Goal: Book appointment/travel/reservation

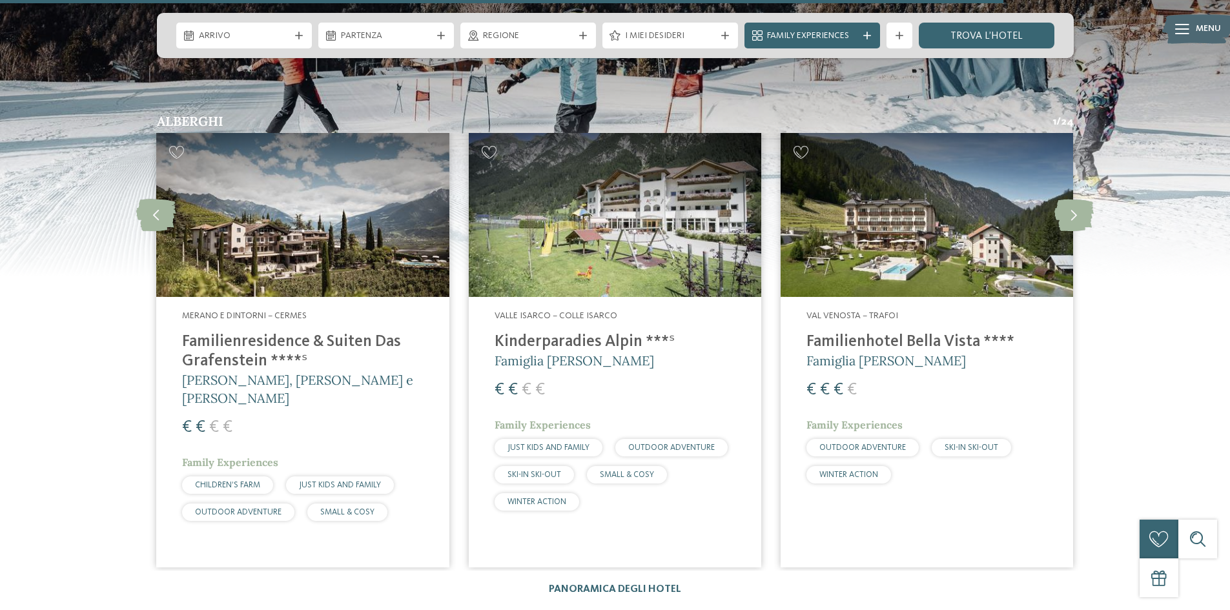
scroll to position [2777, 0]
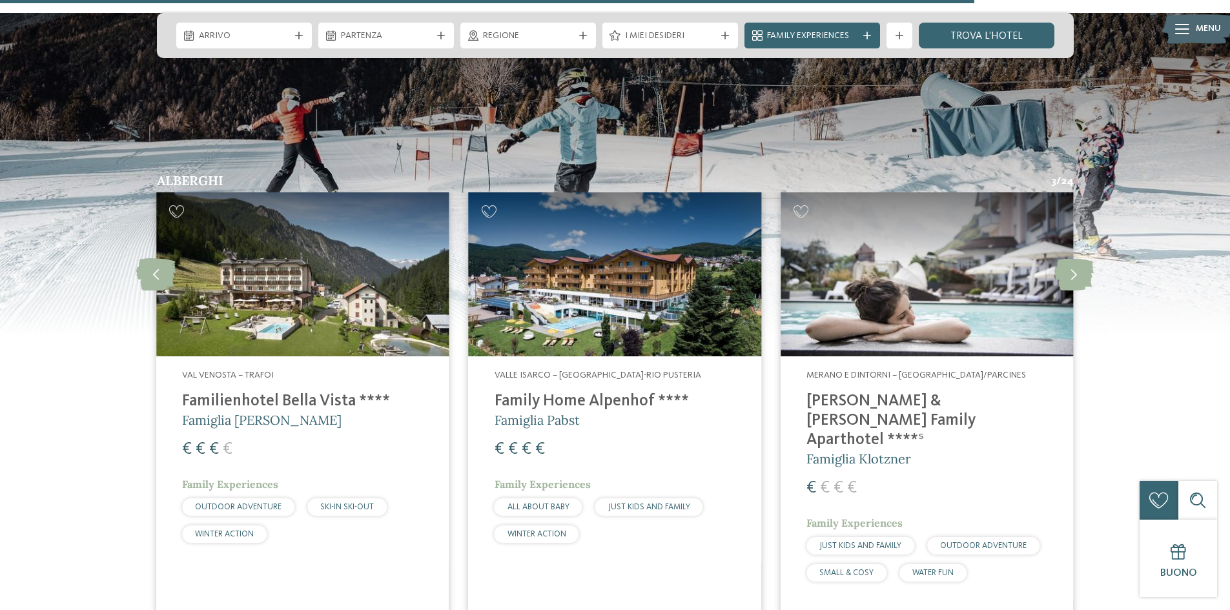
click at [26, 318] on img at bounding box center [615, 173] width 1230 height 323
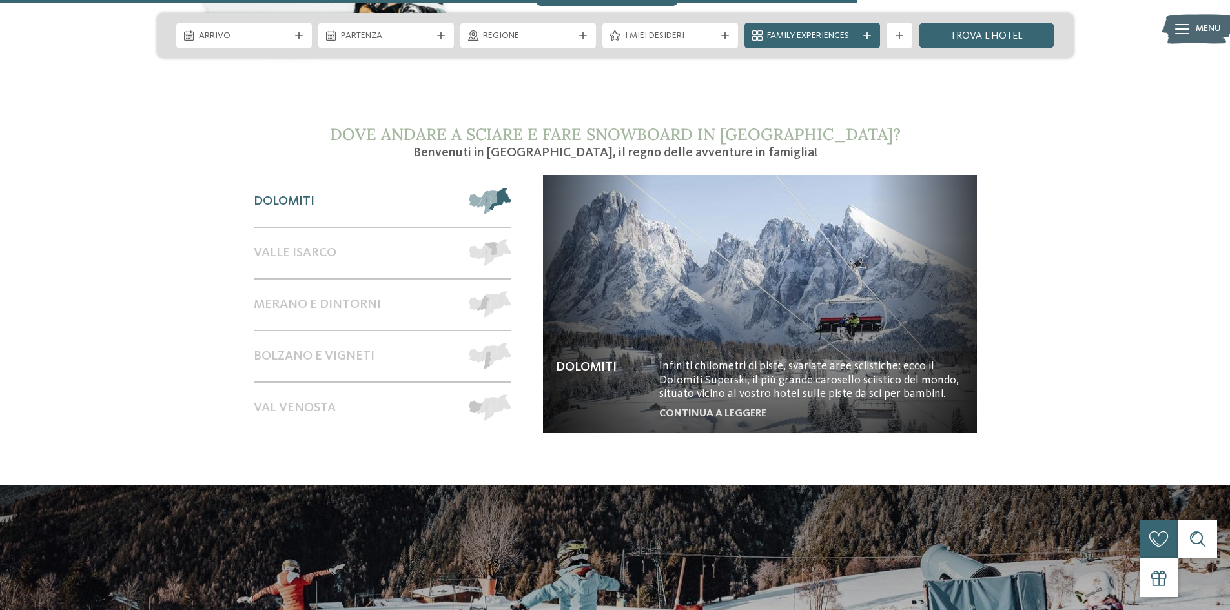
scroll to position [2260, 0]
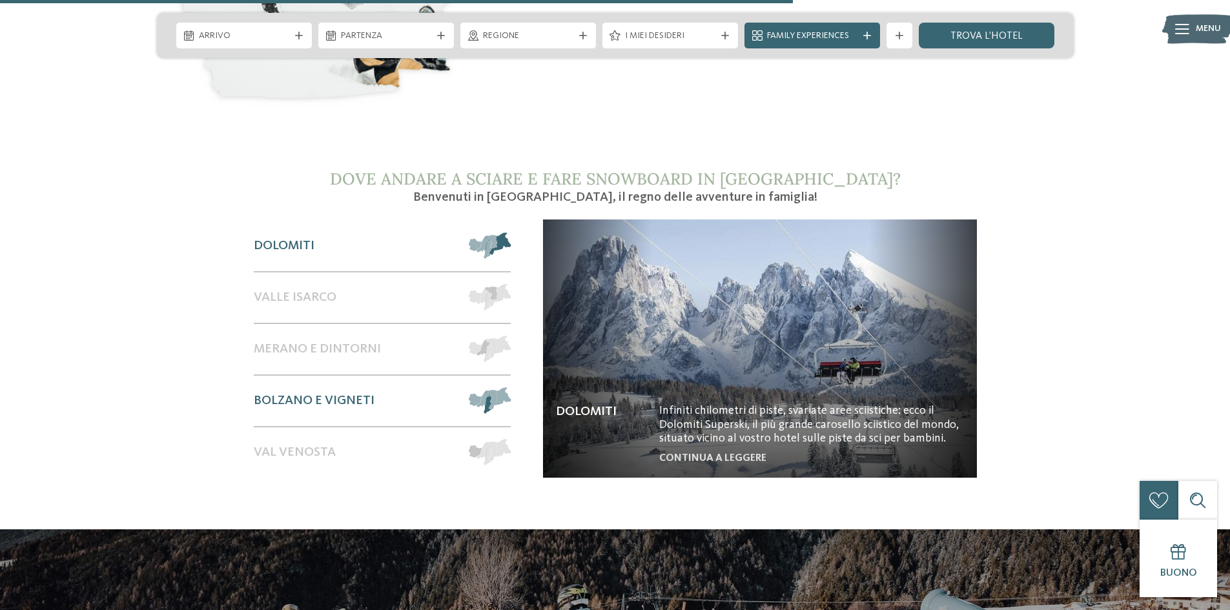
click at [322, 393] on span "Bolzano e vigneti" at bounding box center [314, 401] width 121 height 16
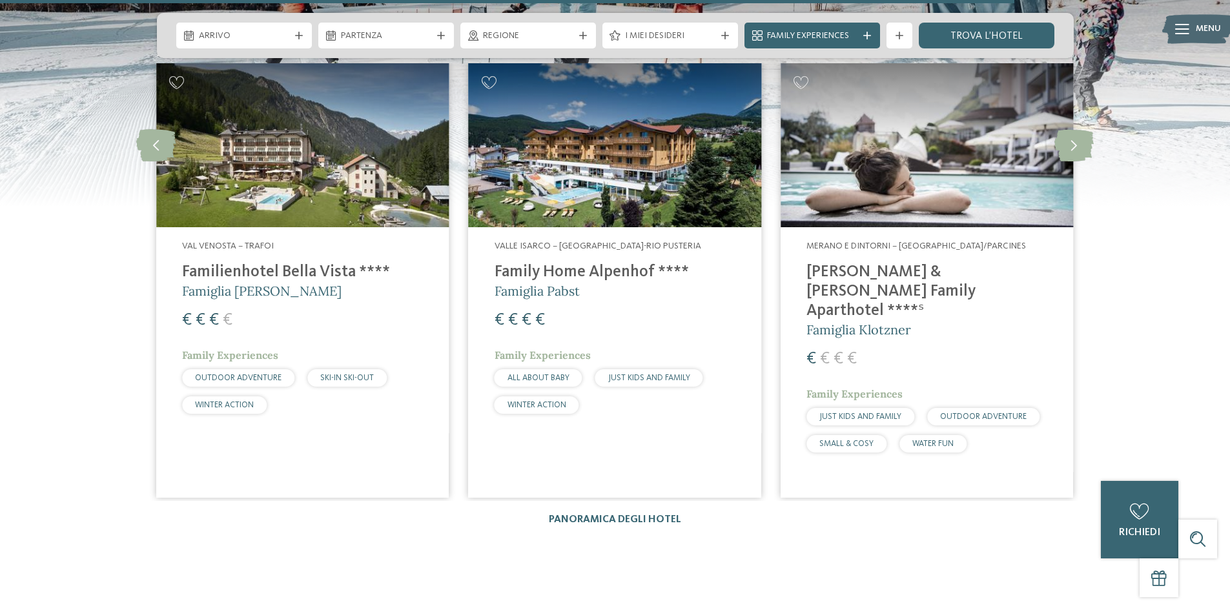
scroll to position [2842, 0]
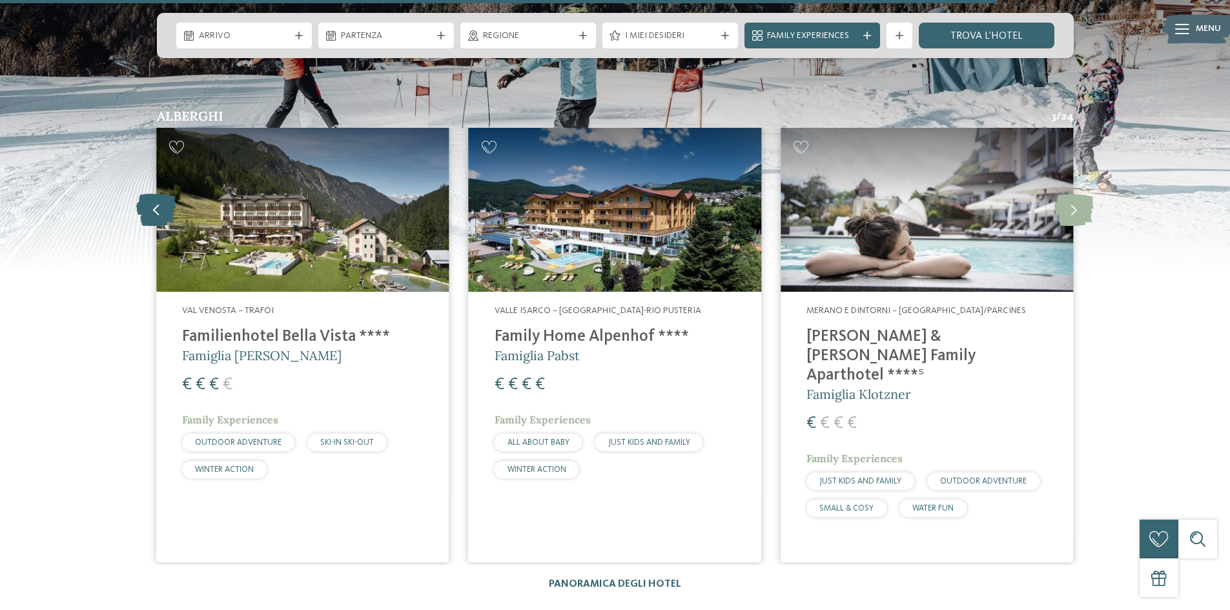
click at [163, 194] on icon at bounding box center [155, 210] width 39 height 32
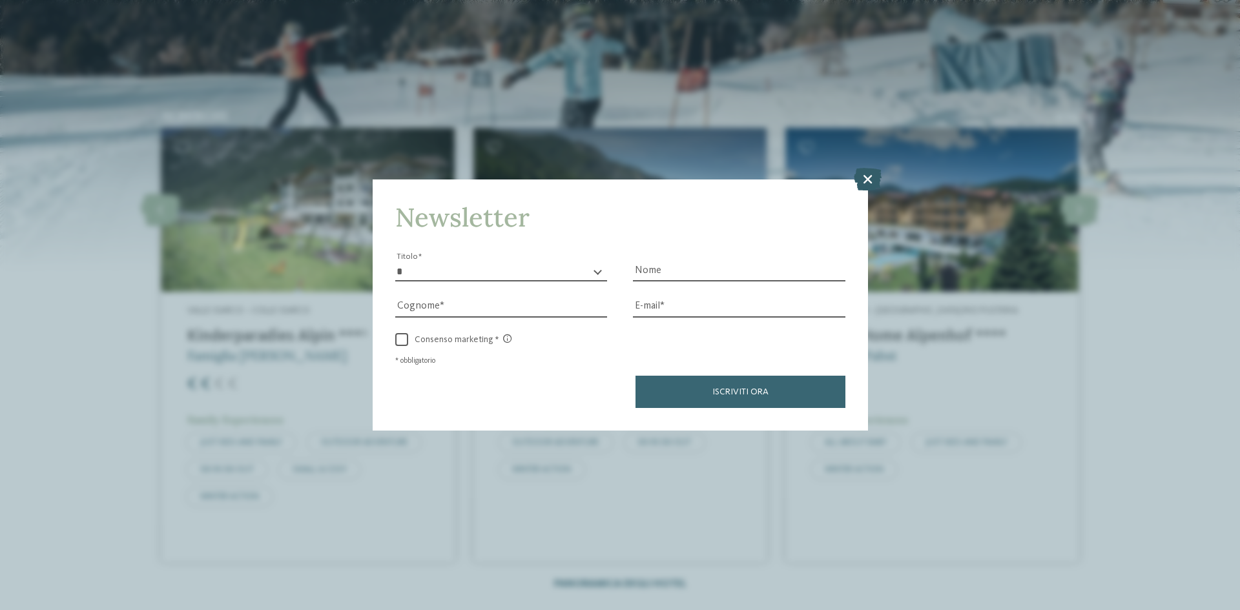
click at [866, 180] on icon at bounding box center [868, 179] width 28 height 23
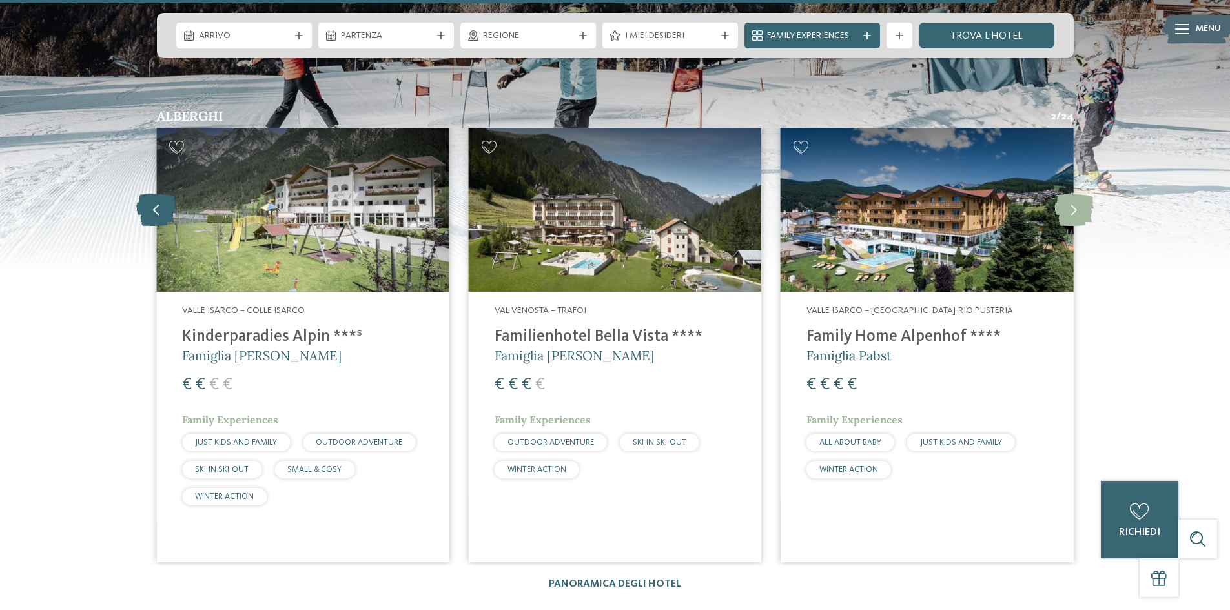
click at [158, 194] on icon at bounding box center [155, 210] width 39 height 32
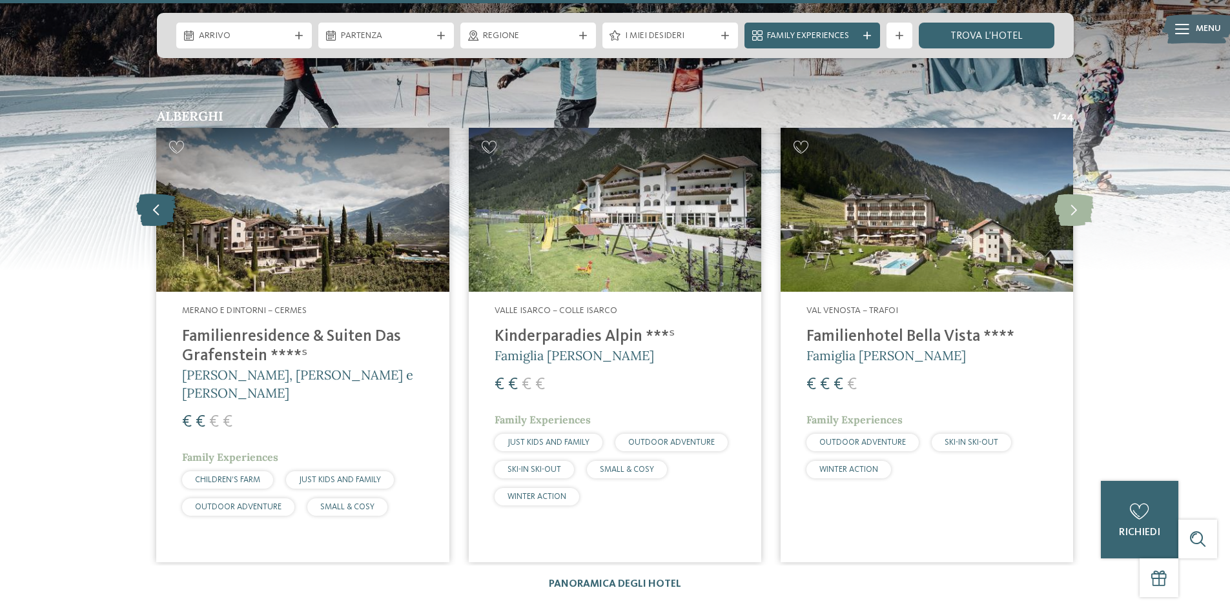
click at [158, 194] on icon at bounding box center [155, 210] width 39 height 32
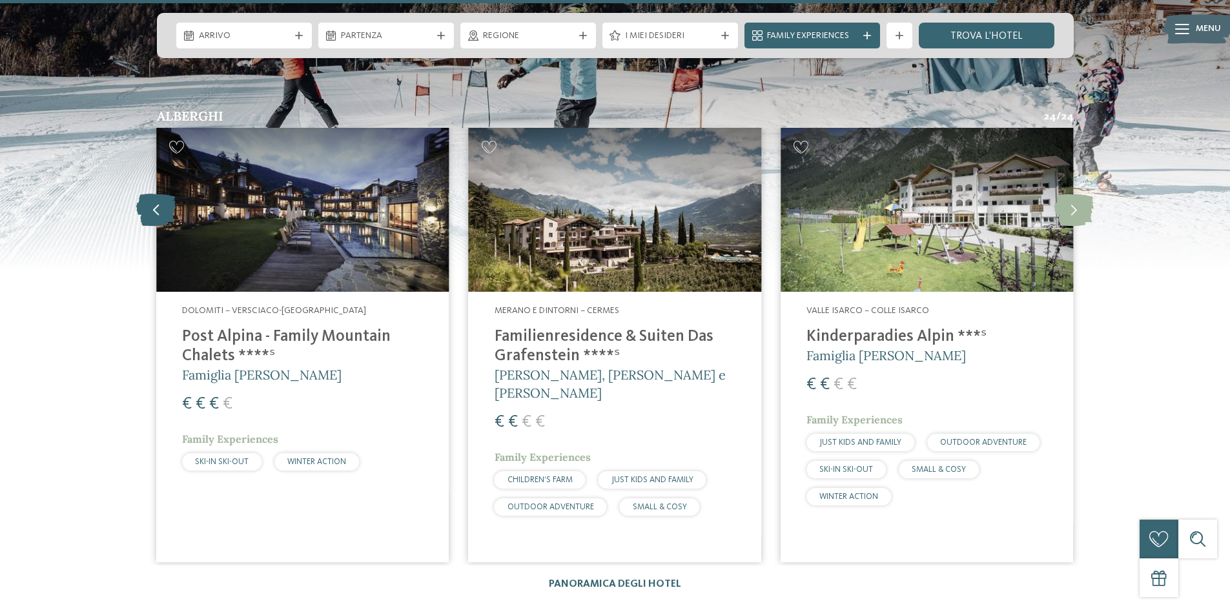
click at [158, 194] on icon at bounding box center [155, 210] width 39 height 32
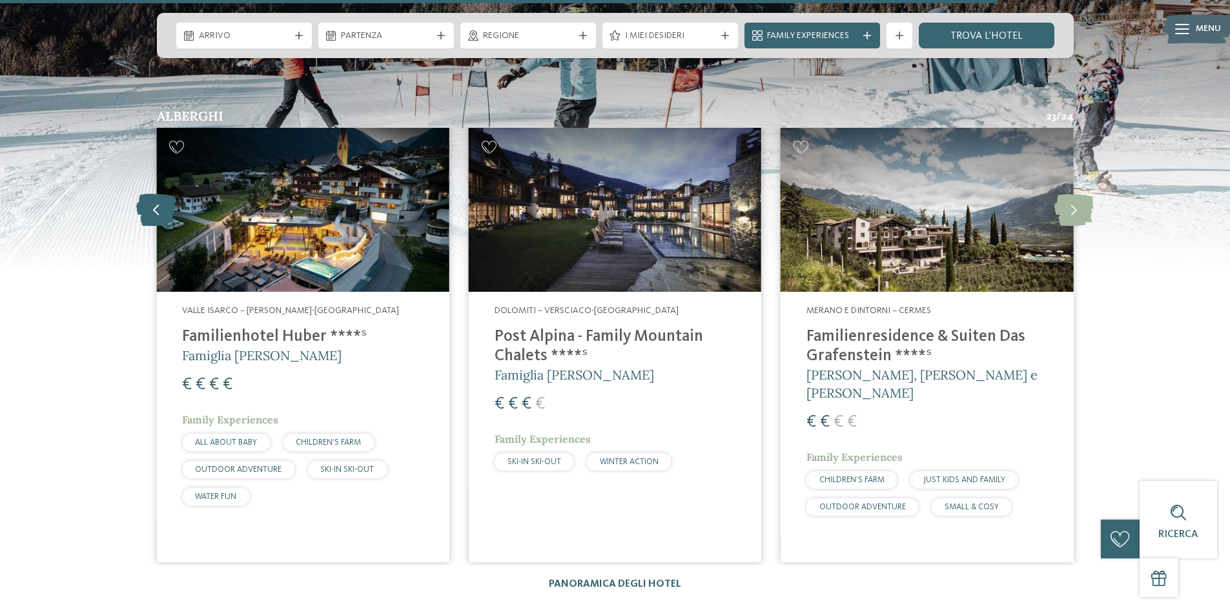
click at [158, 194] on icon at bounding box center [155, 210] width 39 height 32
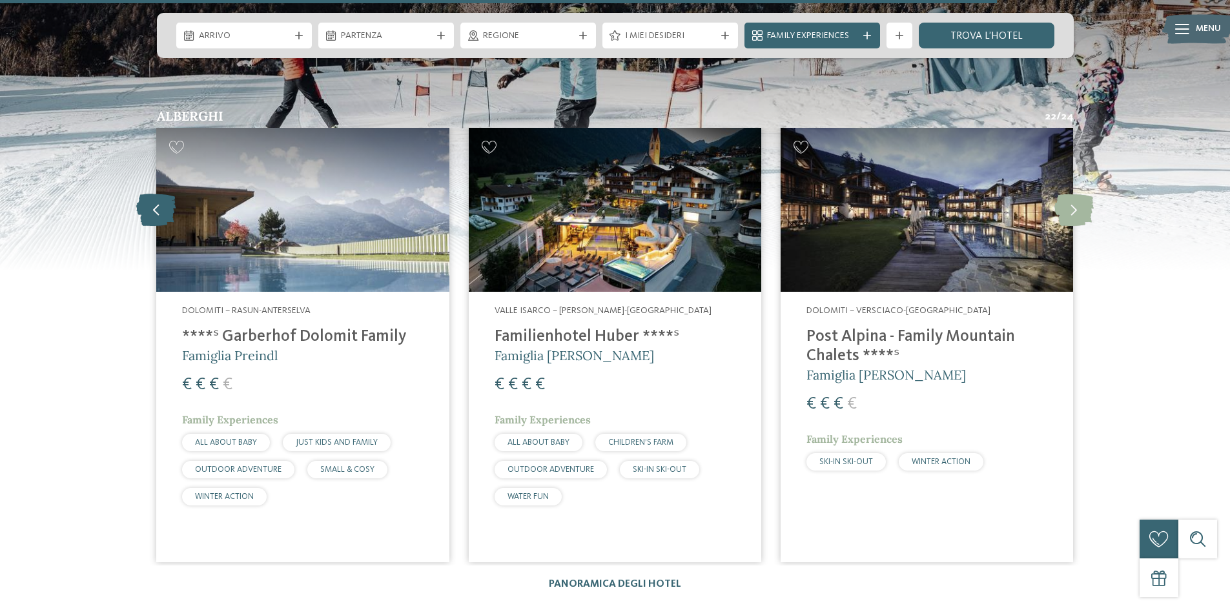
click at [158, 194] on icon at bounding box center [155, 210] width 39 height 32
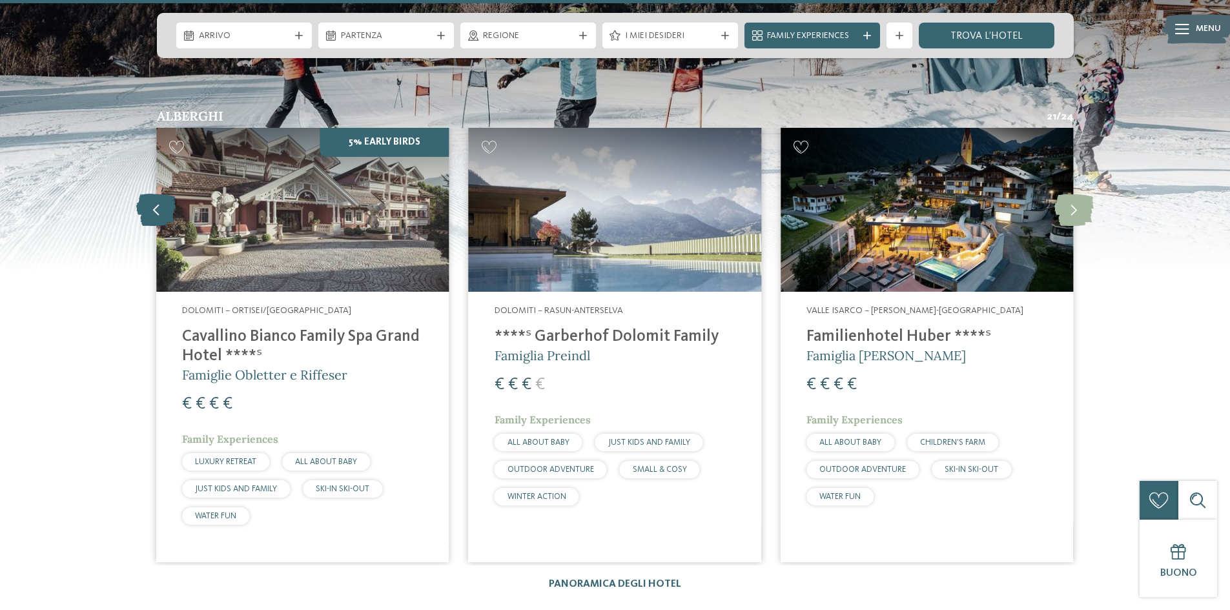
click at [158, 194] on icon at bounding box center [155, 210] width 39 height 32
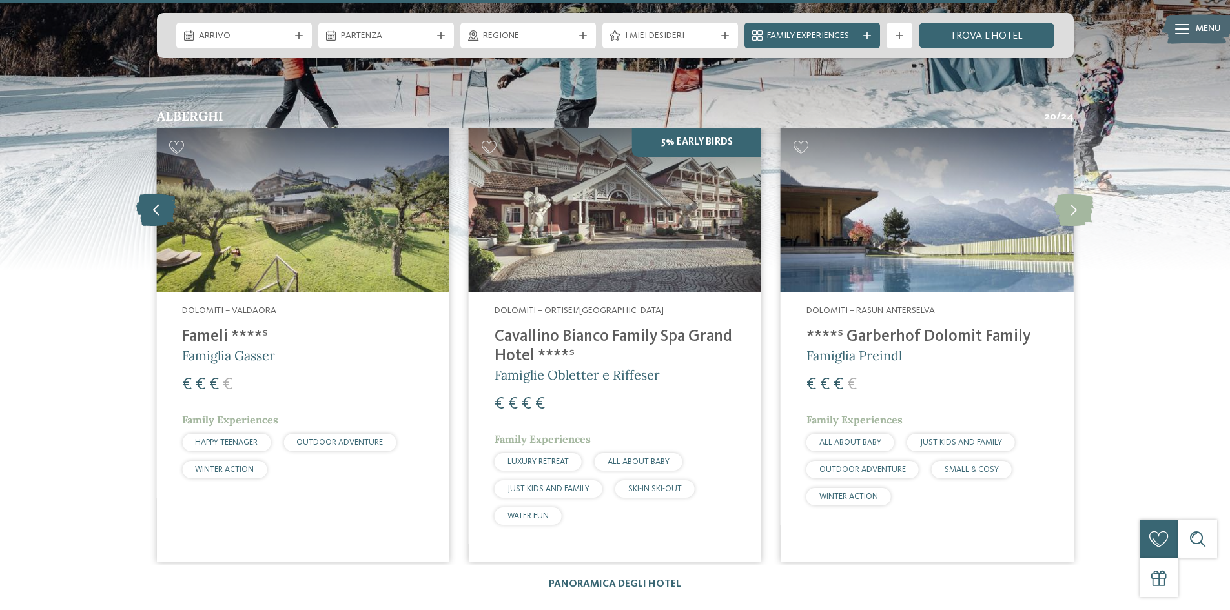
click at [158, 194] on icon at bounding box center [155, 210] width 39 height 32
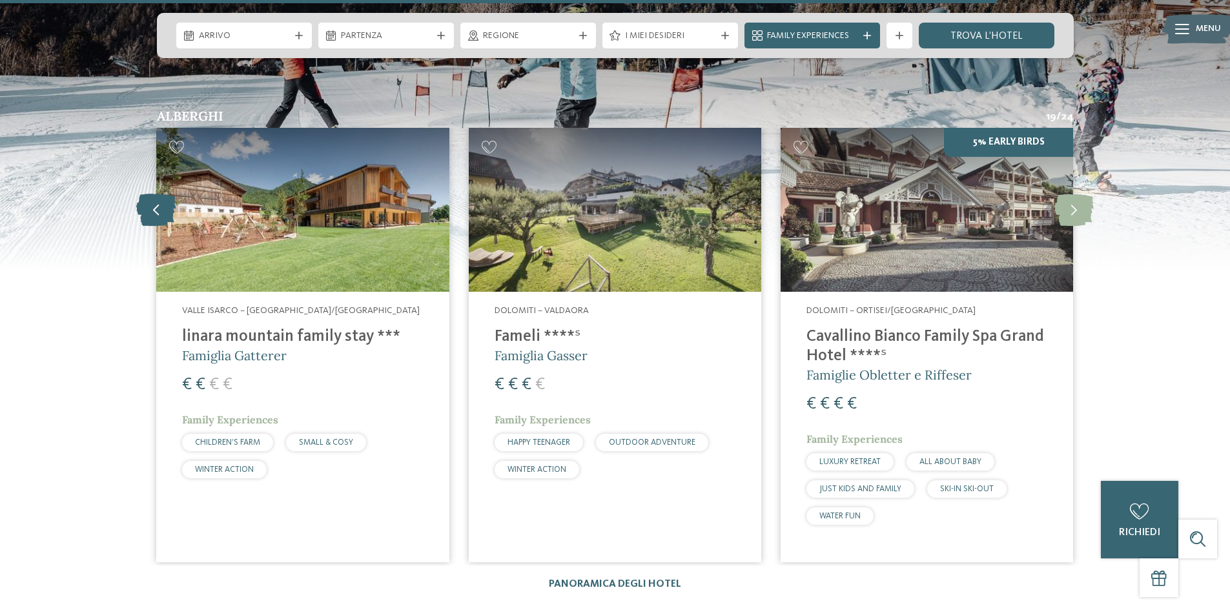
click at [158, 194] on icon at bounding box center [155, 210] width 39 height 32
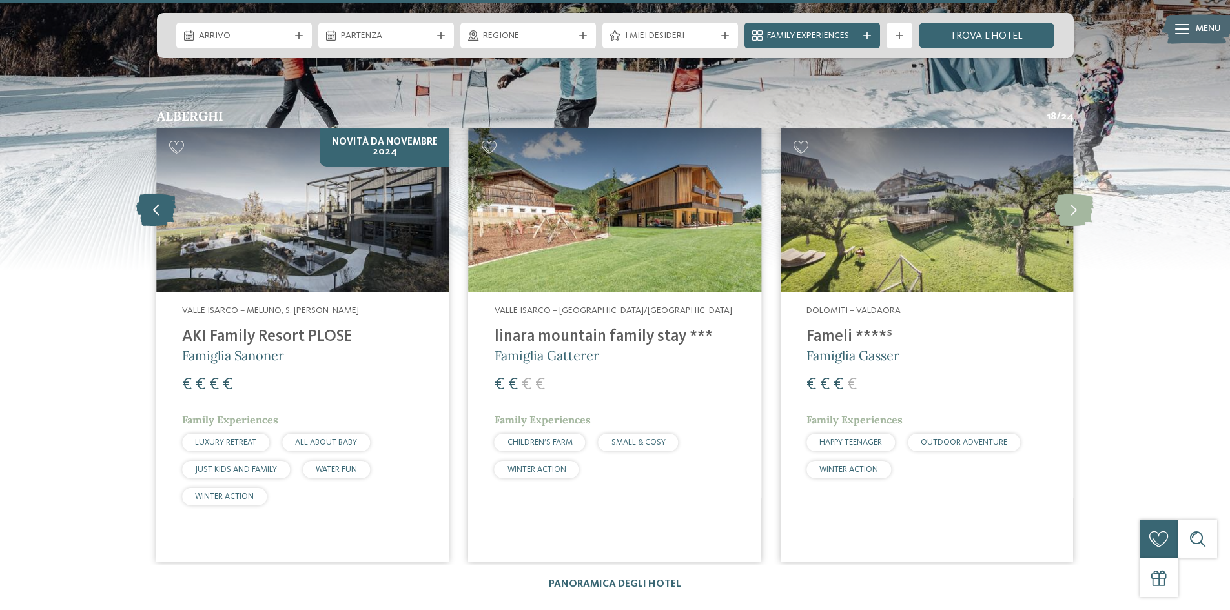
click at [158, 194] on icon at bounding box center [155, 210] width 39 height 32
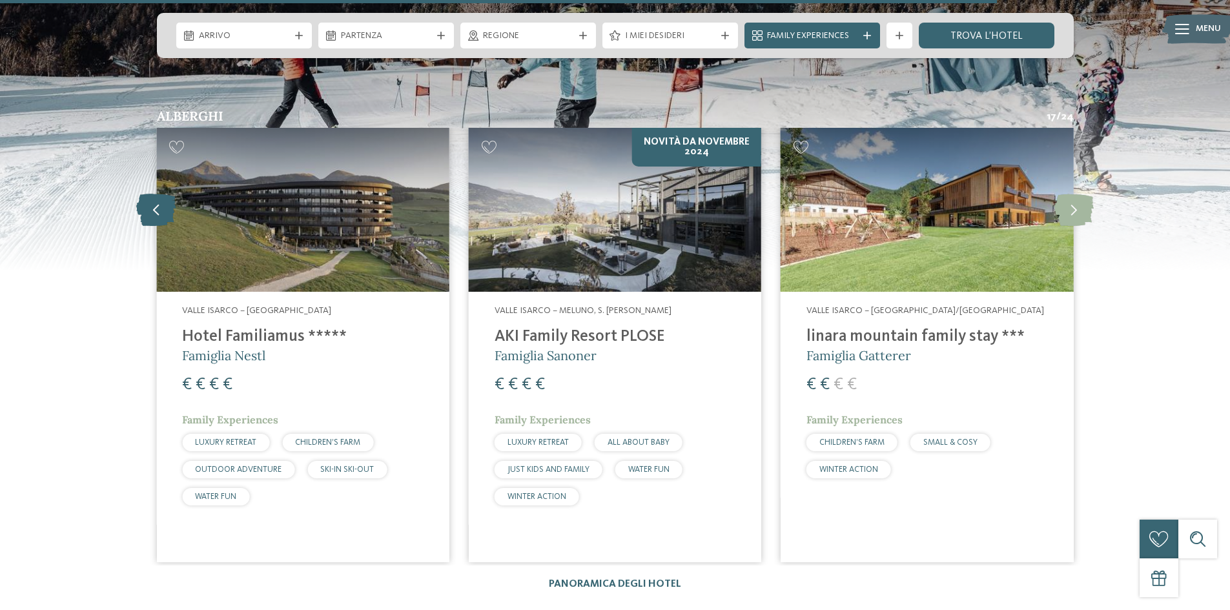
click at [158, 194] on icon at bounding box center [155, 210] width 39 height 32
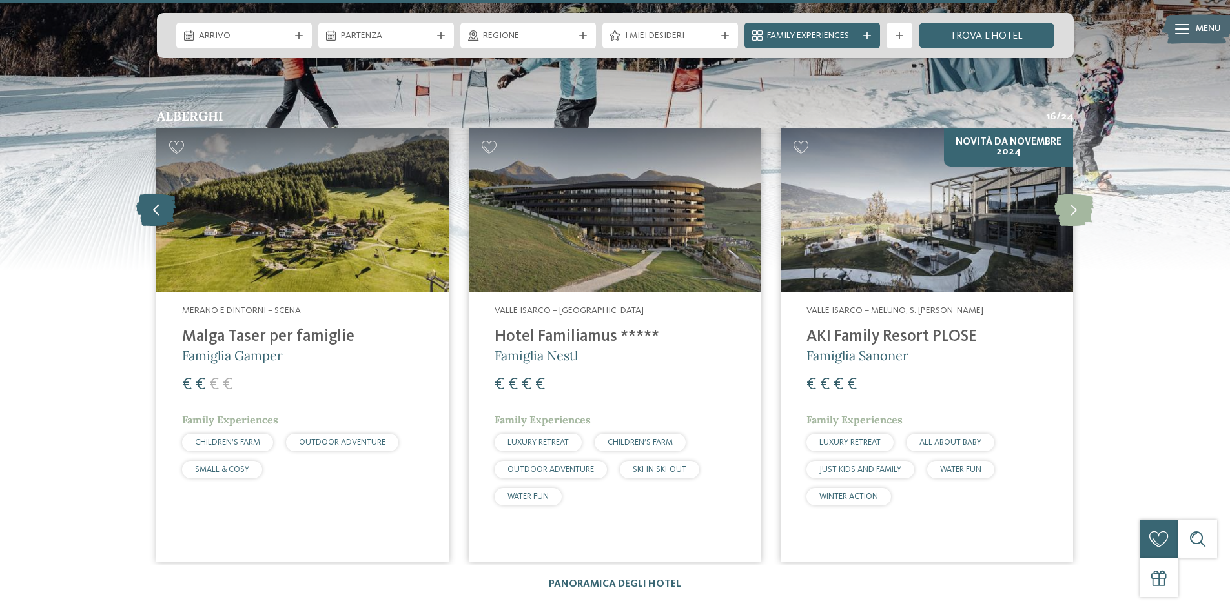
click at [158, 194] on icon at bounding box center [155, 210] width 39 height 32
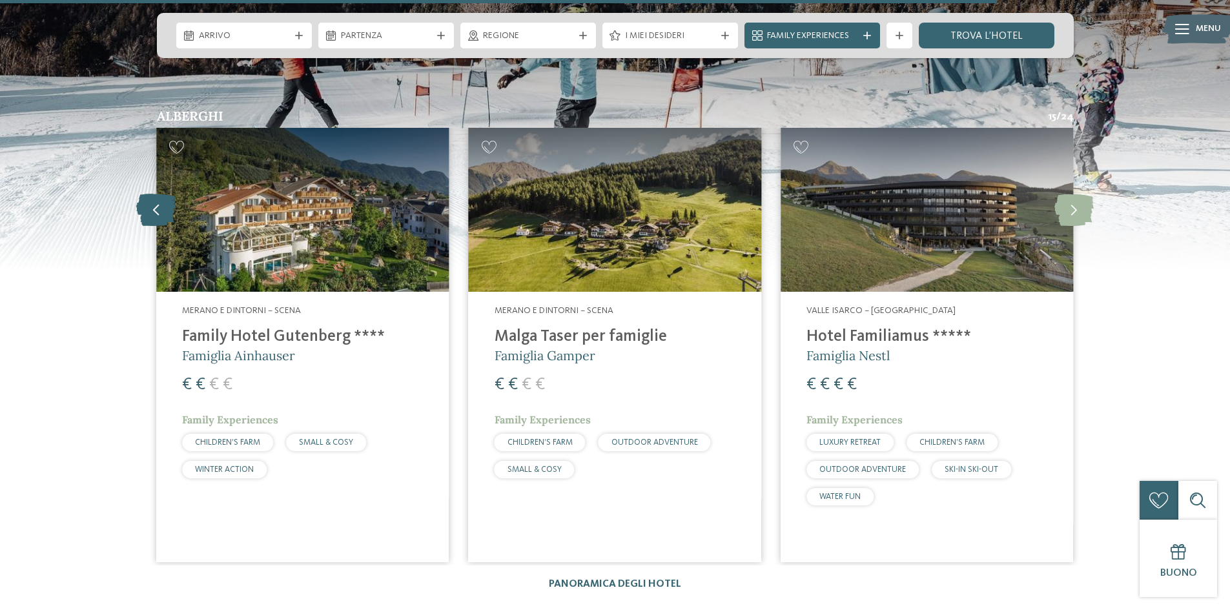
click at [158, 194] on icon at bounding box center [155, 210] width 39 height 32
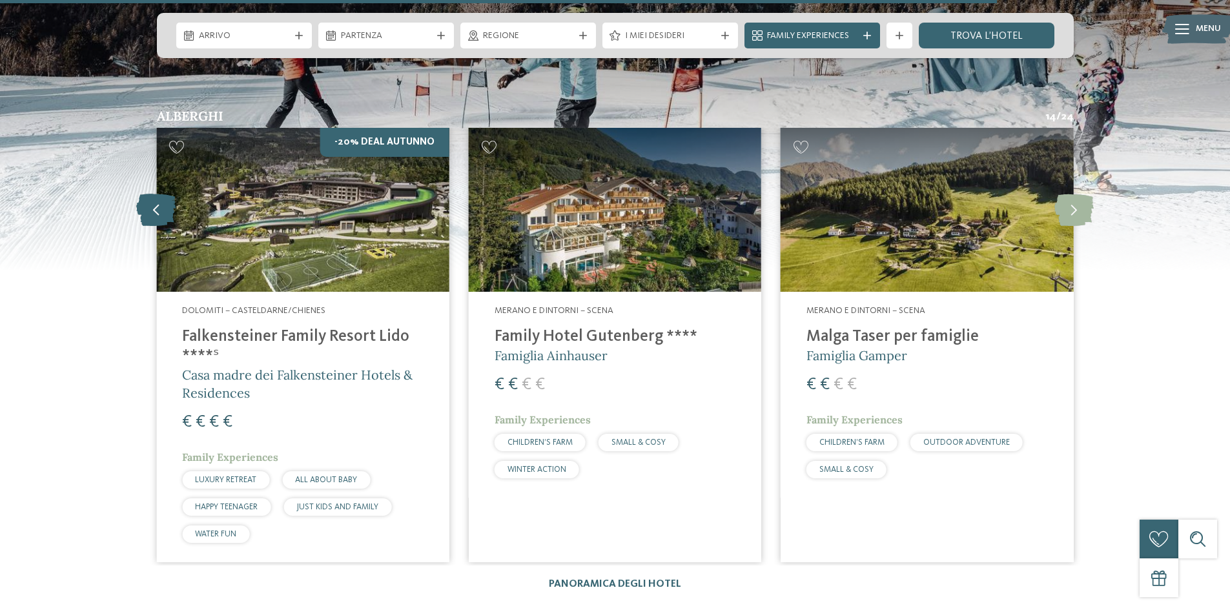
click at [158, 194] on icon at bounding box center [155, 210] width 39 height 32
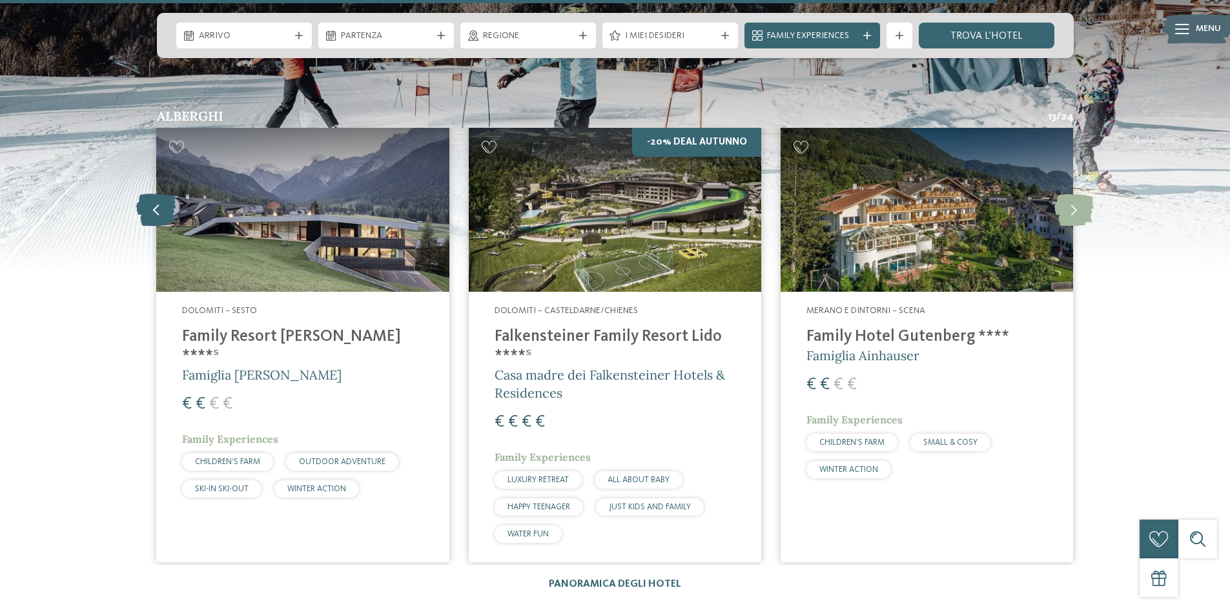
click at [158, 194] on icon at bounding box center [155, 210] width 39 height 32
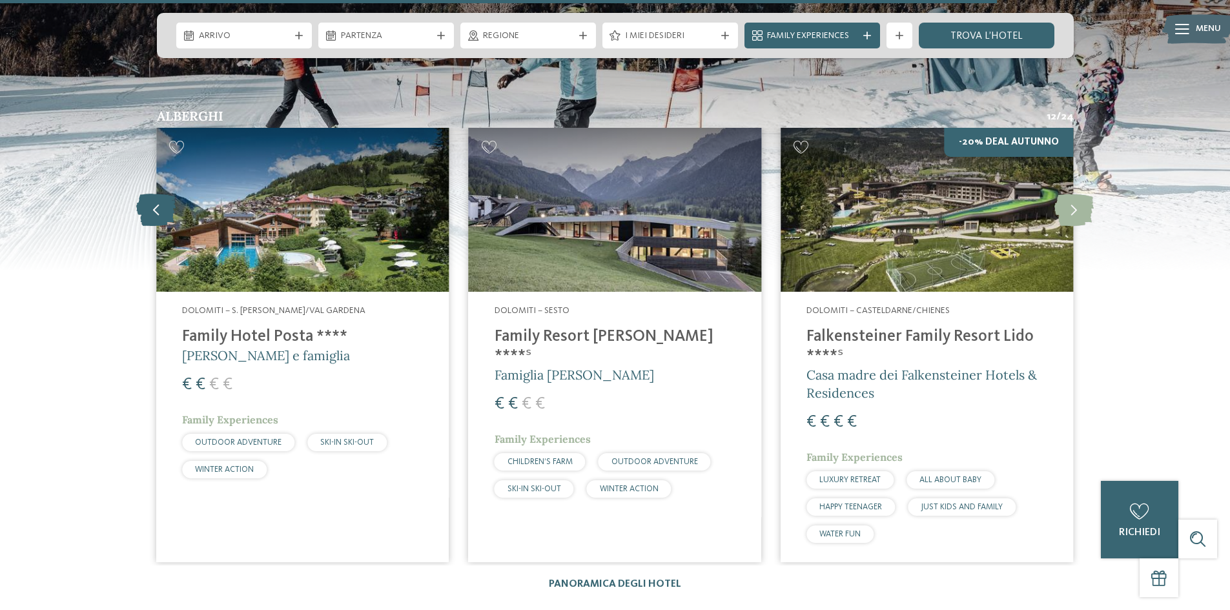
click at [158, 194] on icon at bounding box center [155, 210] width 39 height 32
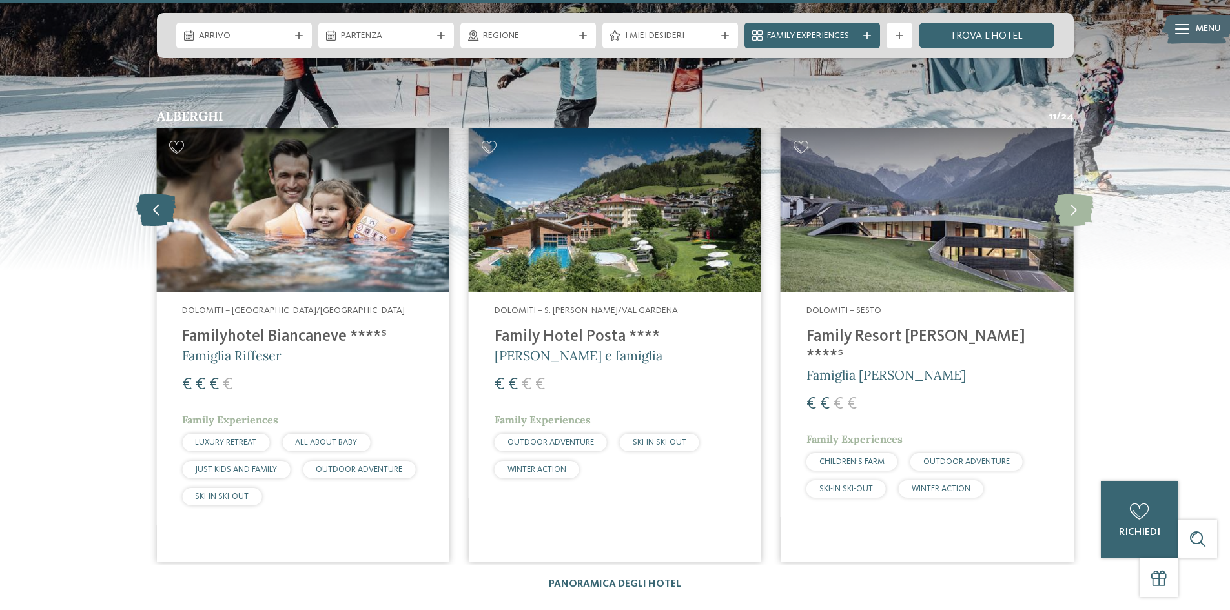
click at [158, 194] on icon at bounding box center [155, 210] width 39 height 32
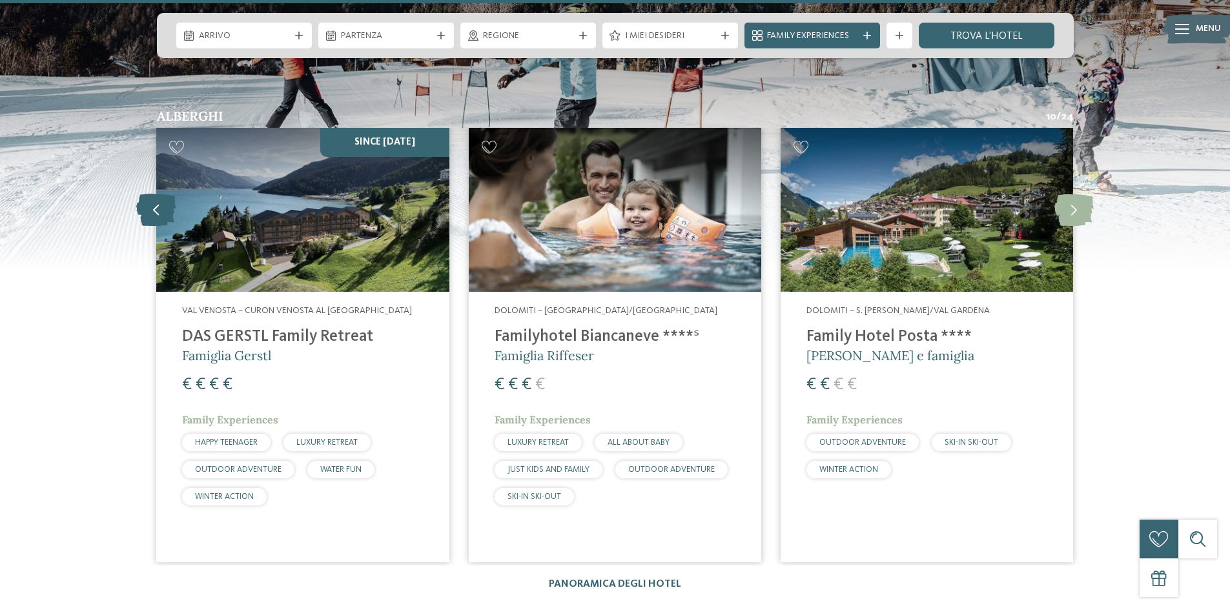
click at [158, 194] on icon at bounding box center [155, 210] width 39 height 32
